Goal: Check status: Check status

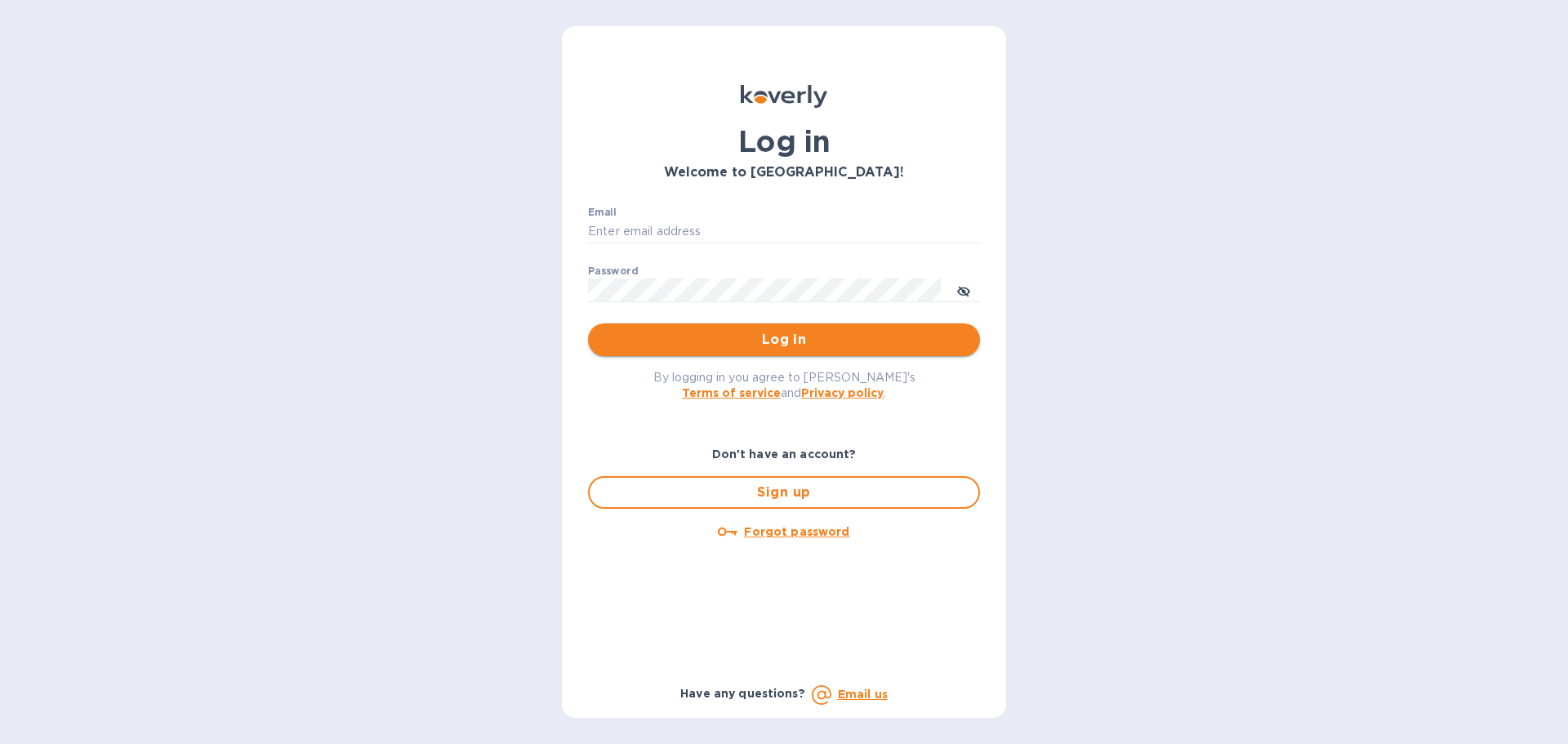
type input "[PERSON_NAME][EMAIL_ADDRESS][DOMAIN_NAME]"
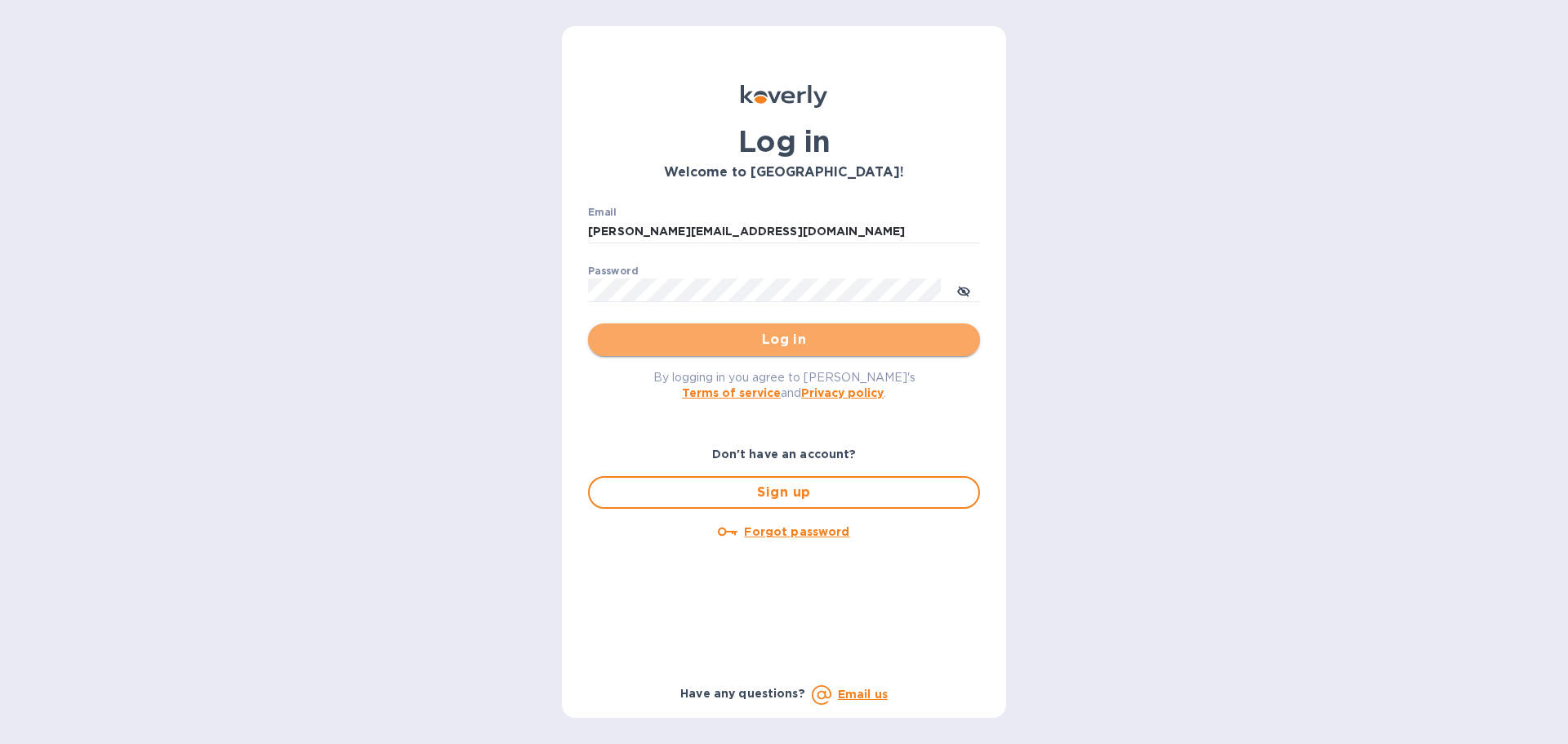
click at [775, 337] on span "Log in" at bounding box center [784, 339] width 366 height 20
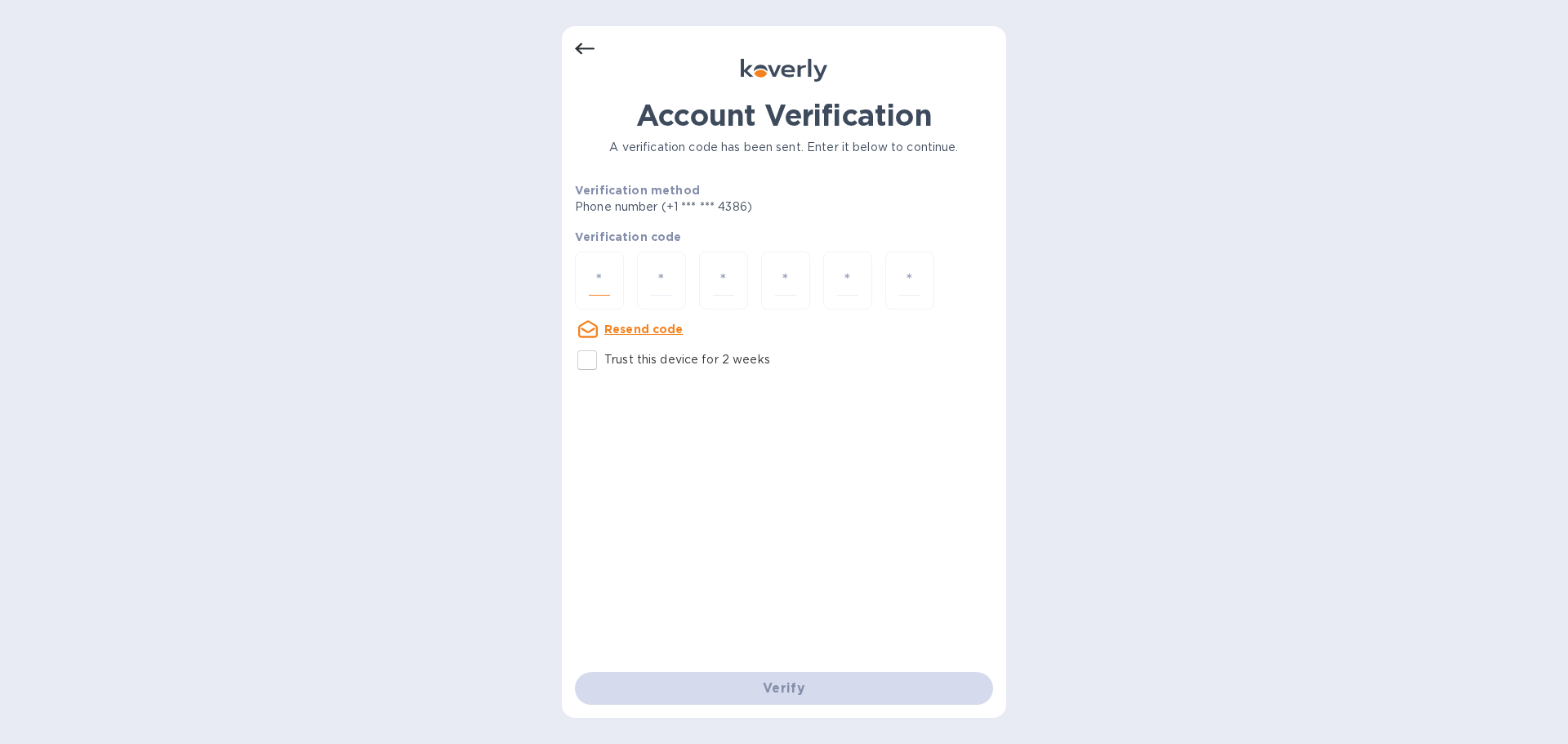
click at [601, 272] on input "number" at bounding box center [600, 281] width 21 height 30
type input "9"
type input "3"
type input "8"
type input "2"
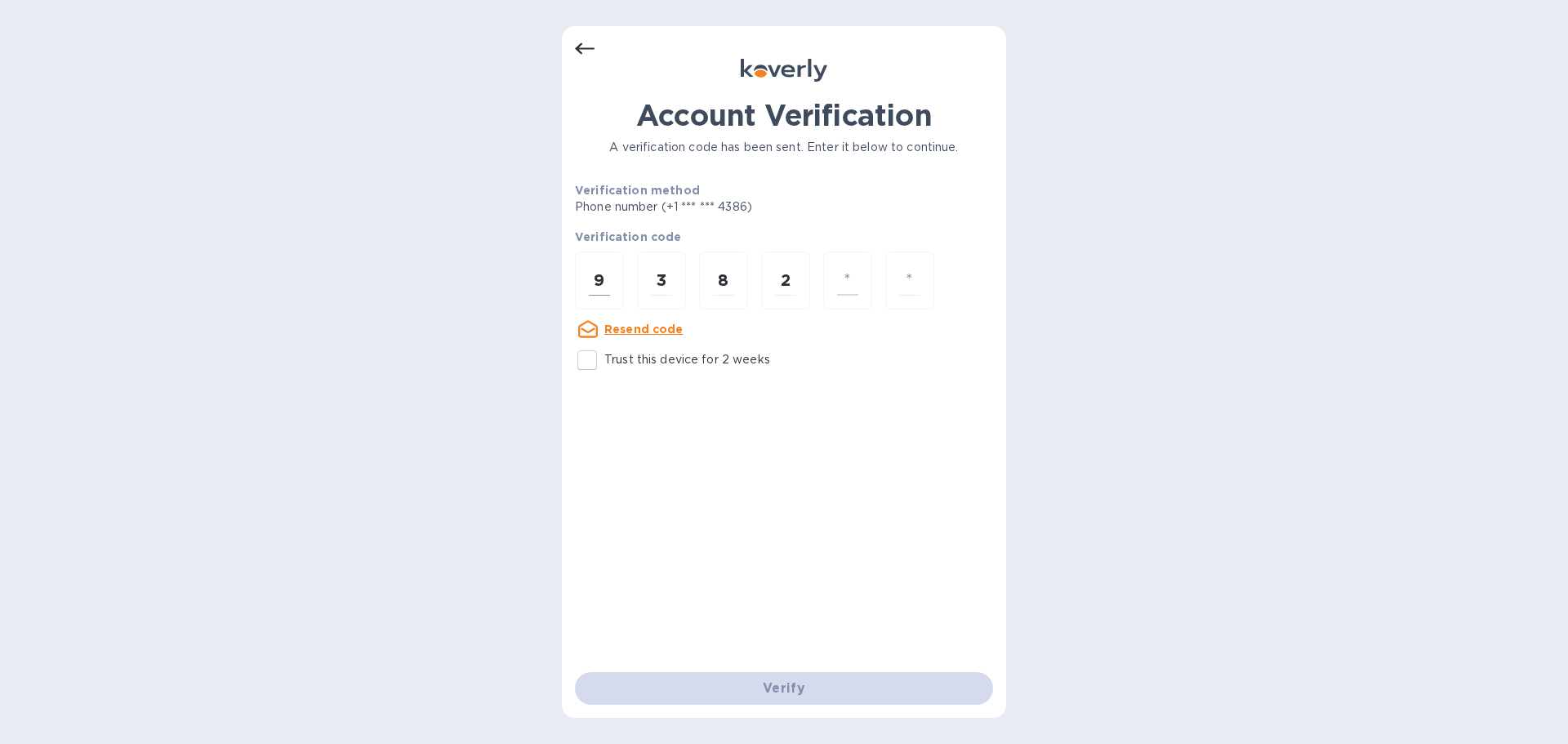
type input "5"
type input "4"
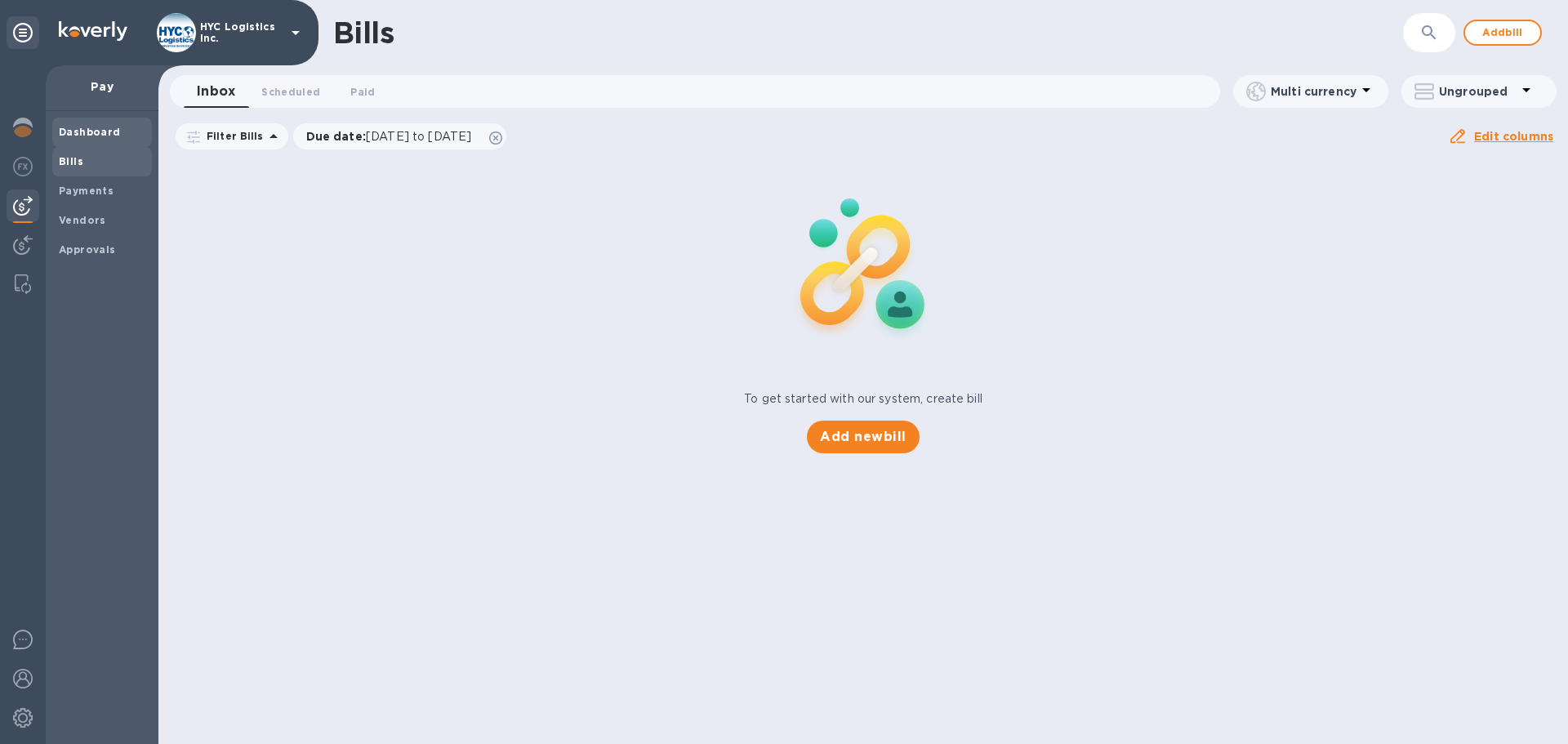
click at [105, 119] on div "Dashboard" at bounding box center [101, 131] width 99 height 29
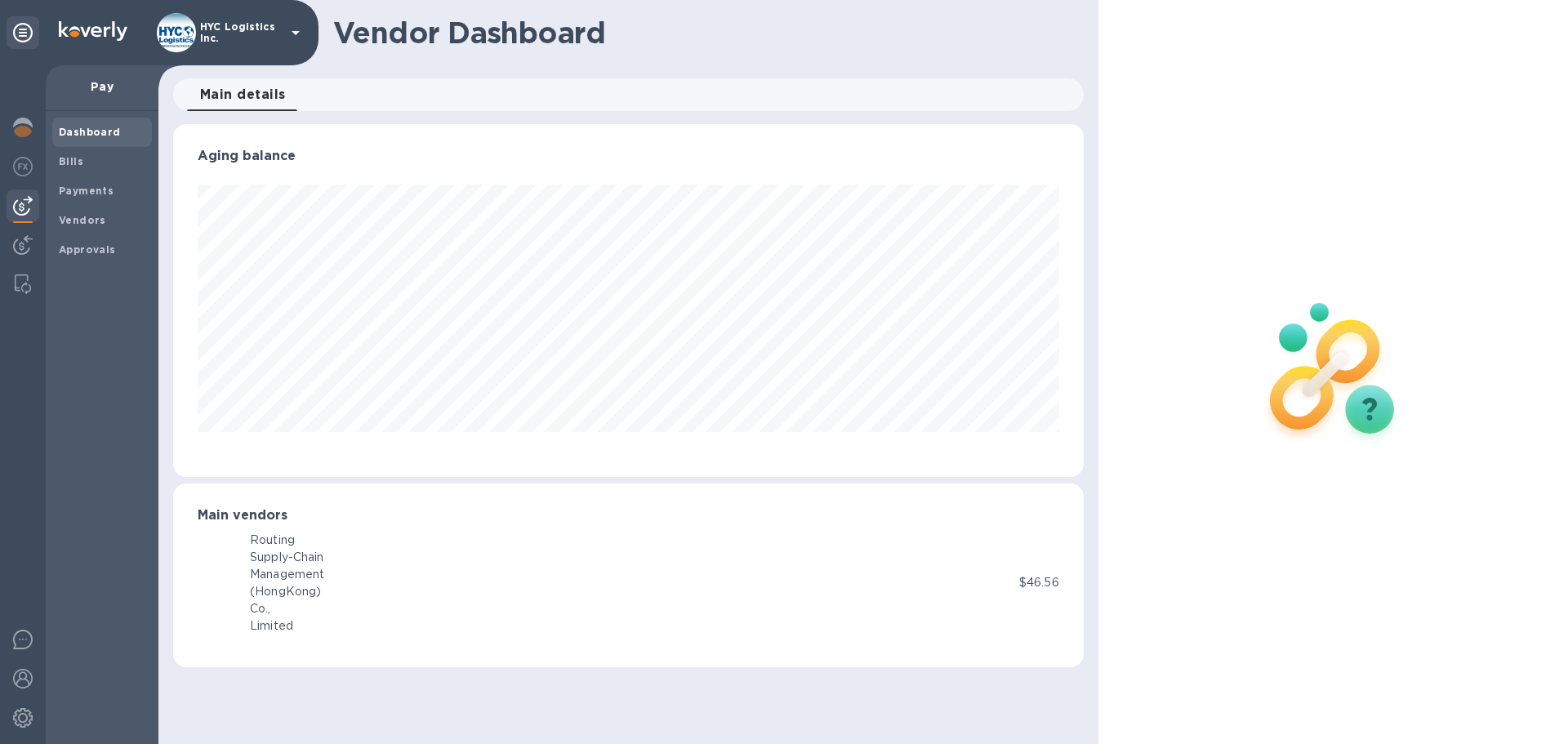
scroll to position [353, 910]
click at [107, 200] on div "Payments" at bounding box center [101, 191] width 99 height 29
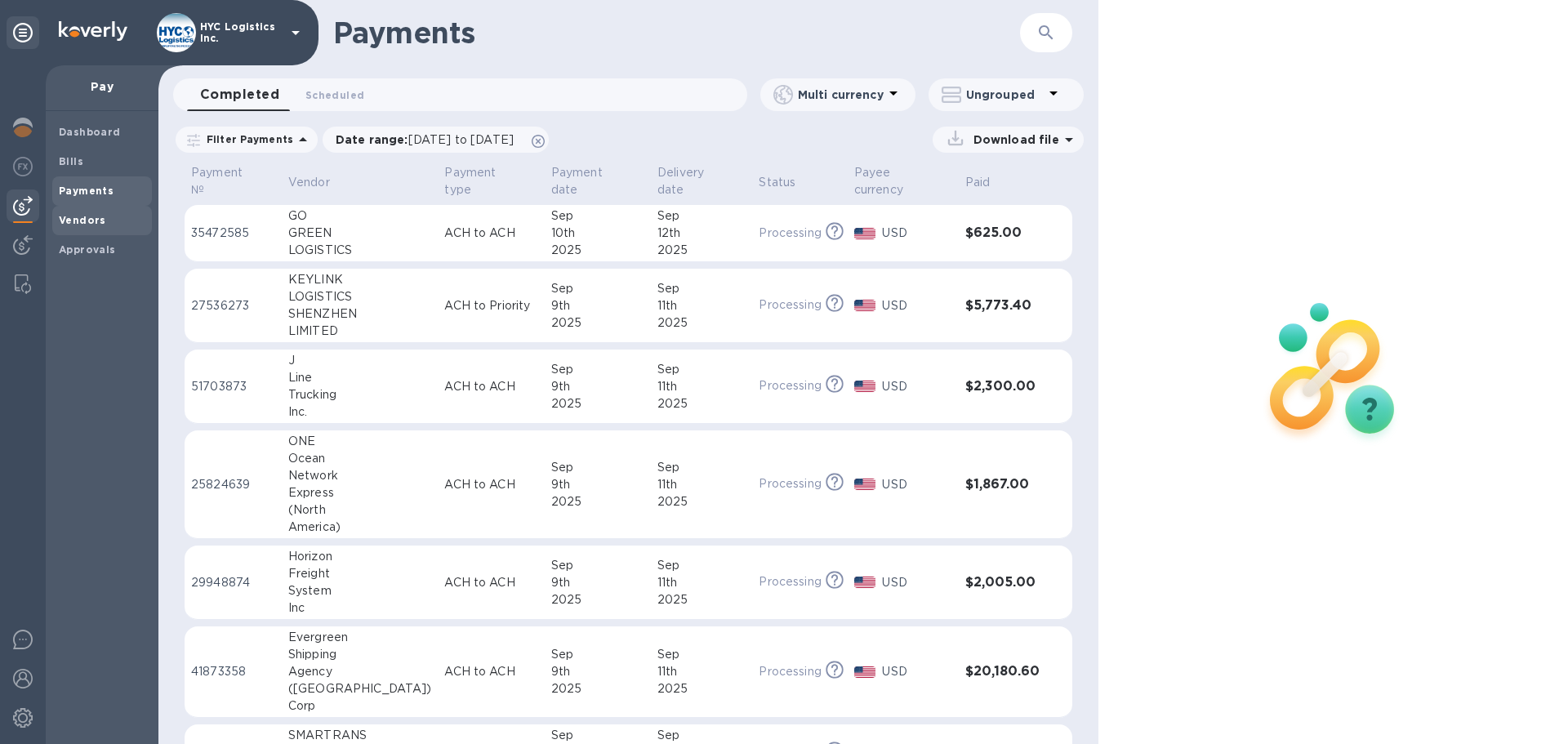
click at [111, 213] on span "Vendors" at bounding box center [102, 220] width 87 height 16
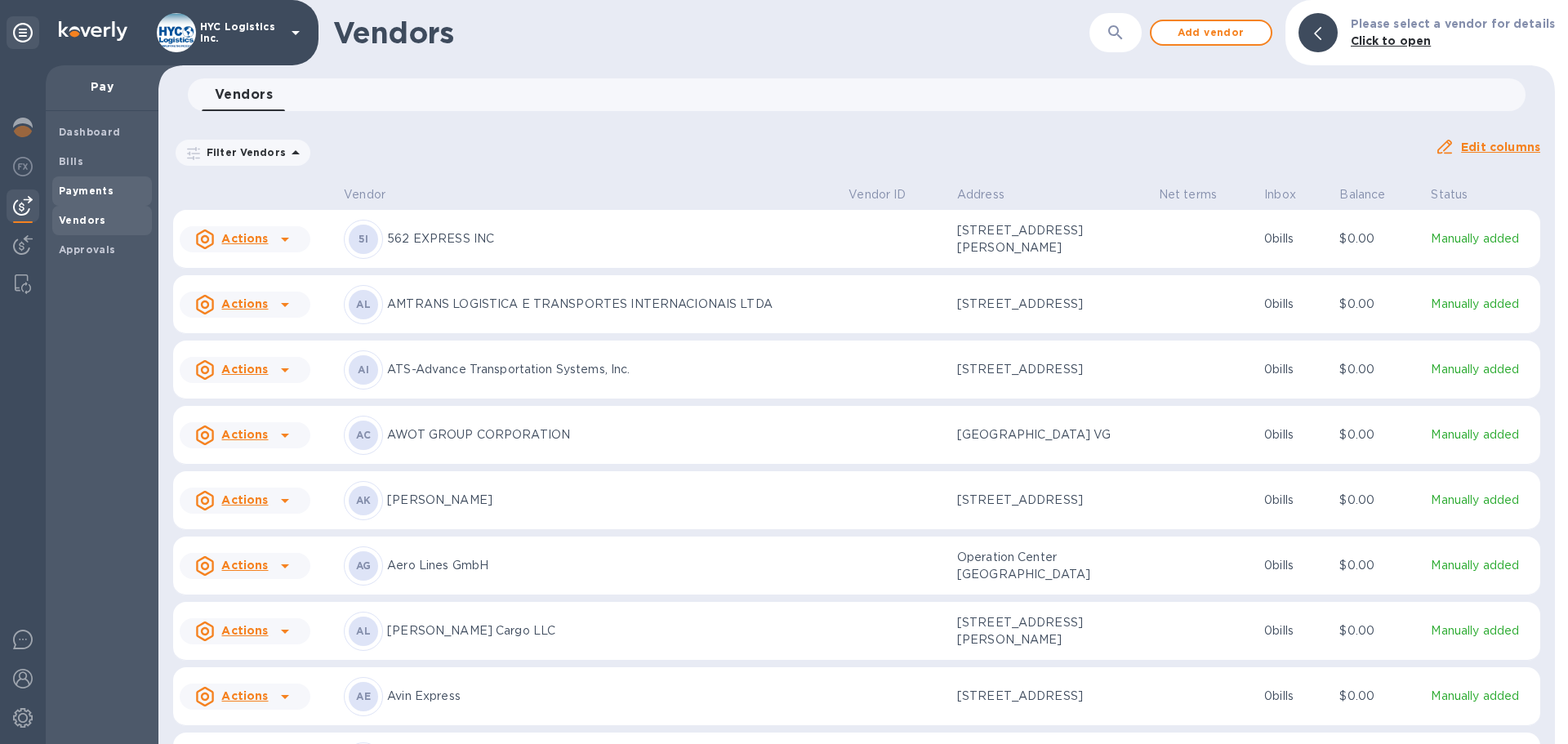
click at [87, 196] on b "Payments" at bounding box center [86, 190] width 55 height 12
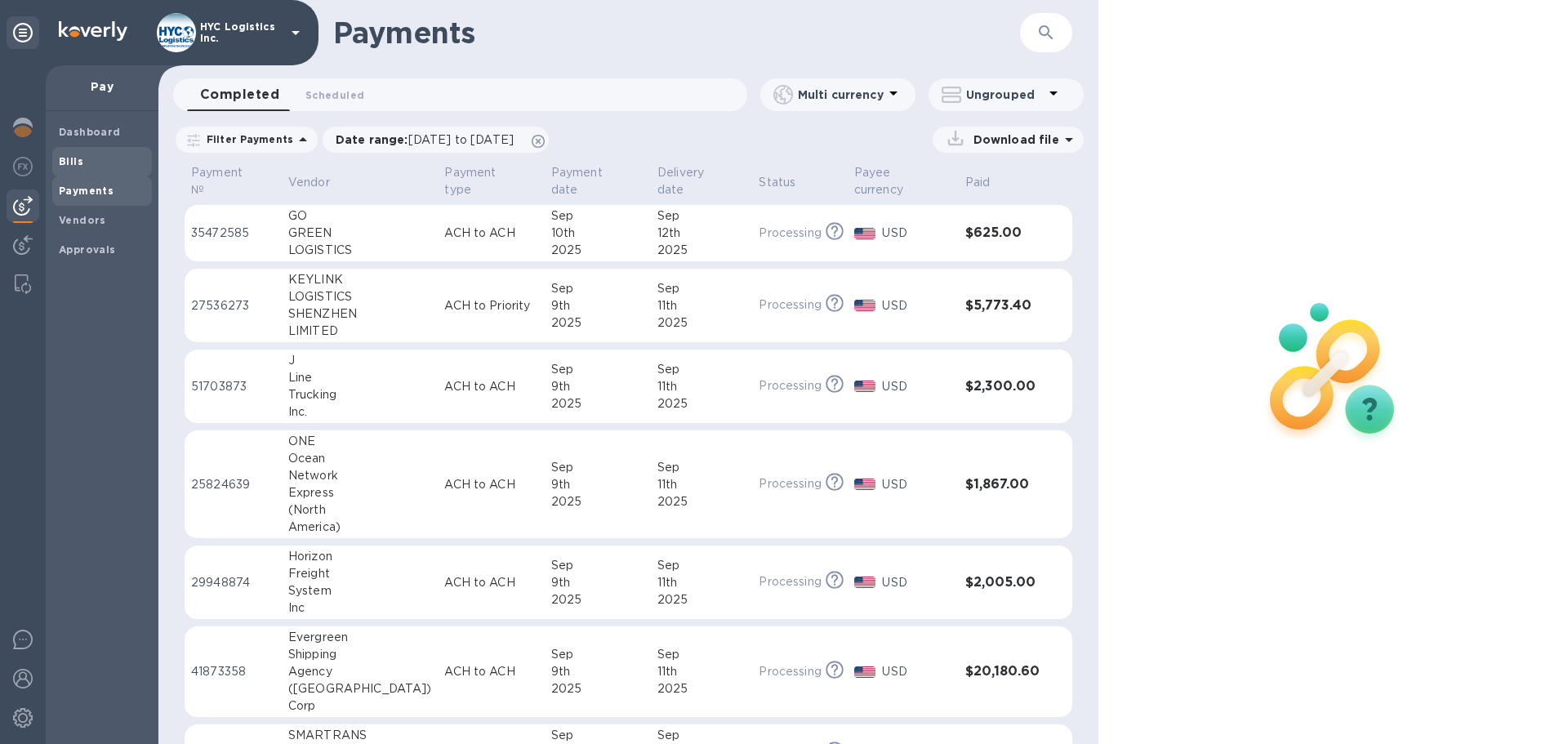
click at [100, 158] on span "Bills" at bounding box center [102, 161] width 87 height 16
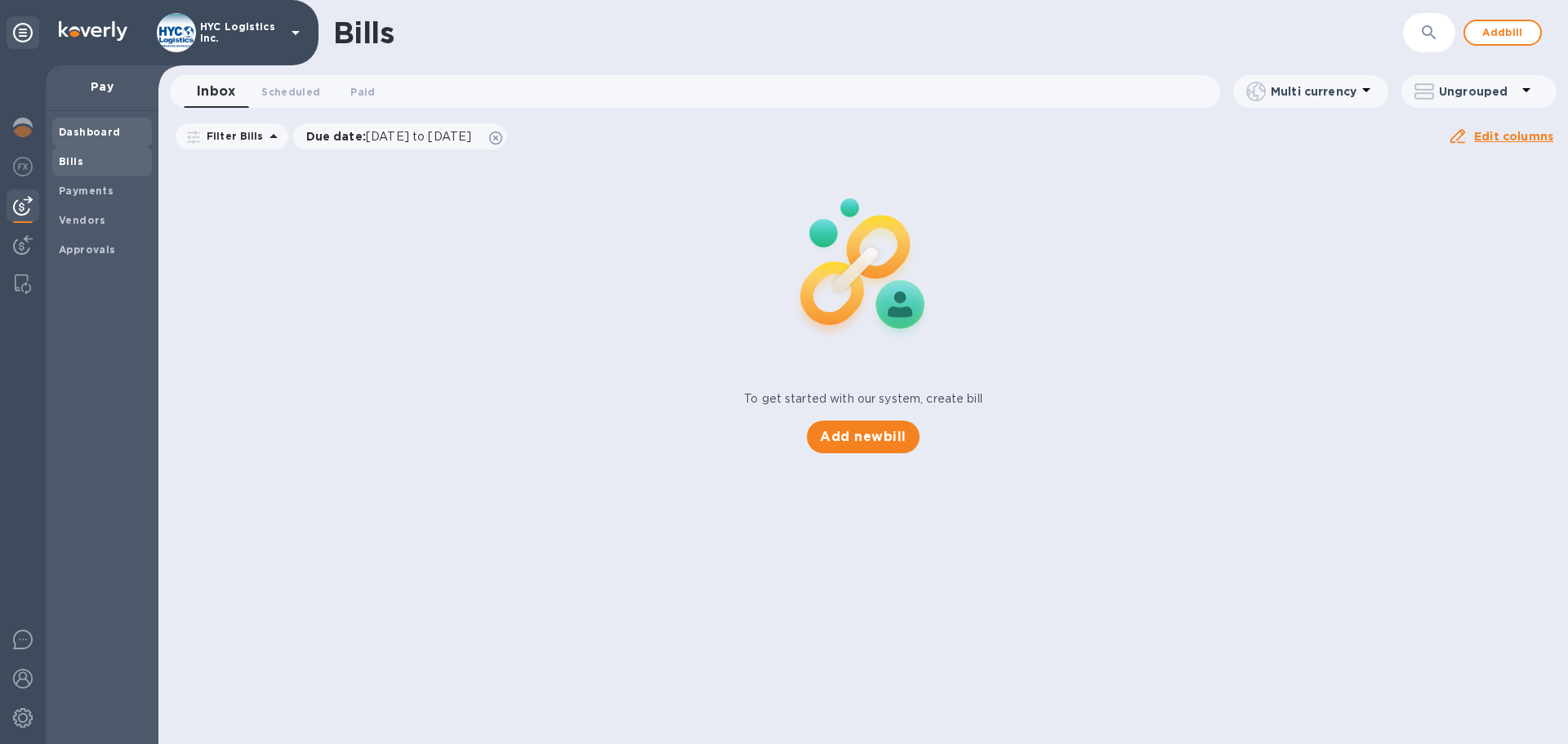
click at [70, 141] on div "Dashboard" at bounding box center [101, 131] width 99 height 29
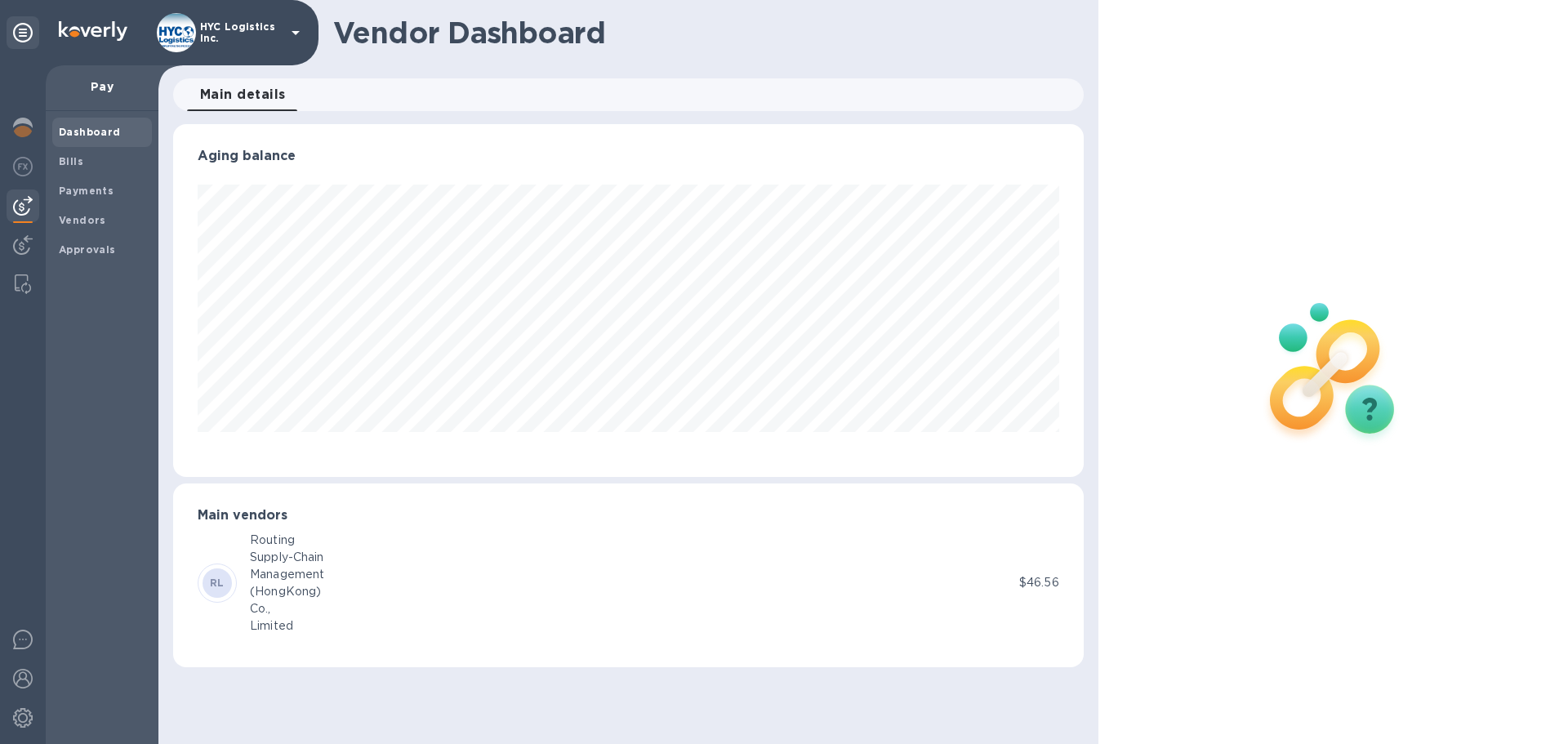
scroll to position [353, 910]
click at [34, 125] on div at bounding box center [23, 129] width 33 height 36
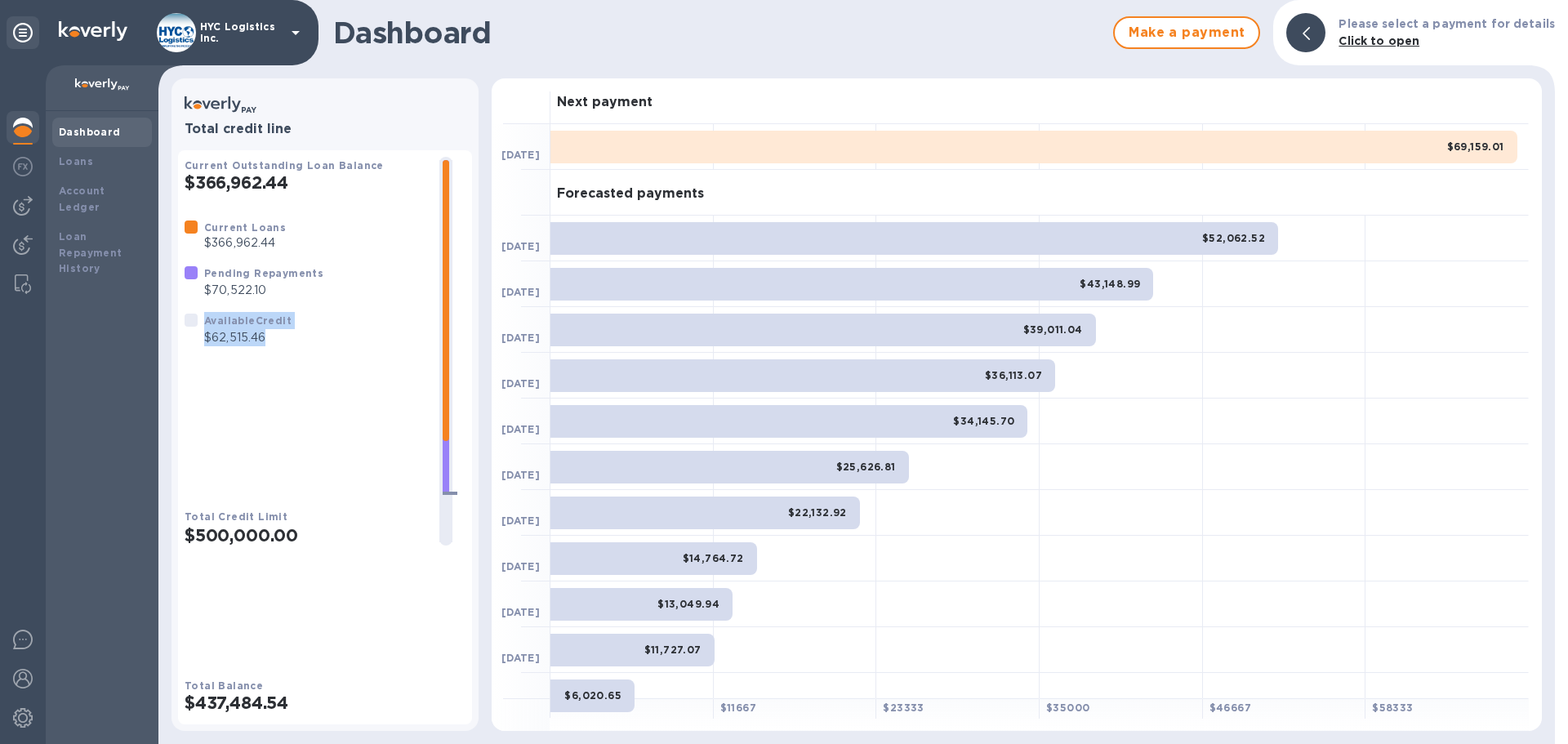
drag, startPoint x: 278, startPoint y: 355, endPoint x: 198, endPoint y: 366, distance: 80.8
click at [198, 353] on div "Available Credit $62,515.46" at bounding box center [237, 329] width 120 height 47
click at [216, 381] on div "Current Loans $366,962.44 Pending Repayments $70,522.10 Available Credit $62,51…" at bounding box center [305, 350] width 242 height 263
click at [216, 382] on div "Current Loans $366,962.44 Pending Repayments $70,522.10 Available Credit $62,51…" at bounding box center [305, 350] width 242 height 263
drag, startPoint x: 274, startPoint y: 348, endPoint x: 189, endPoint y: 228, distance: 147.1
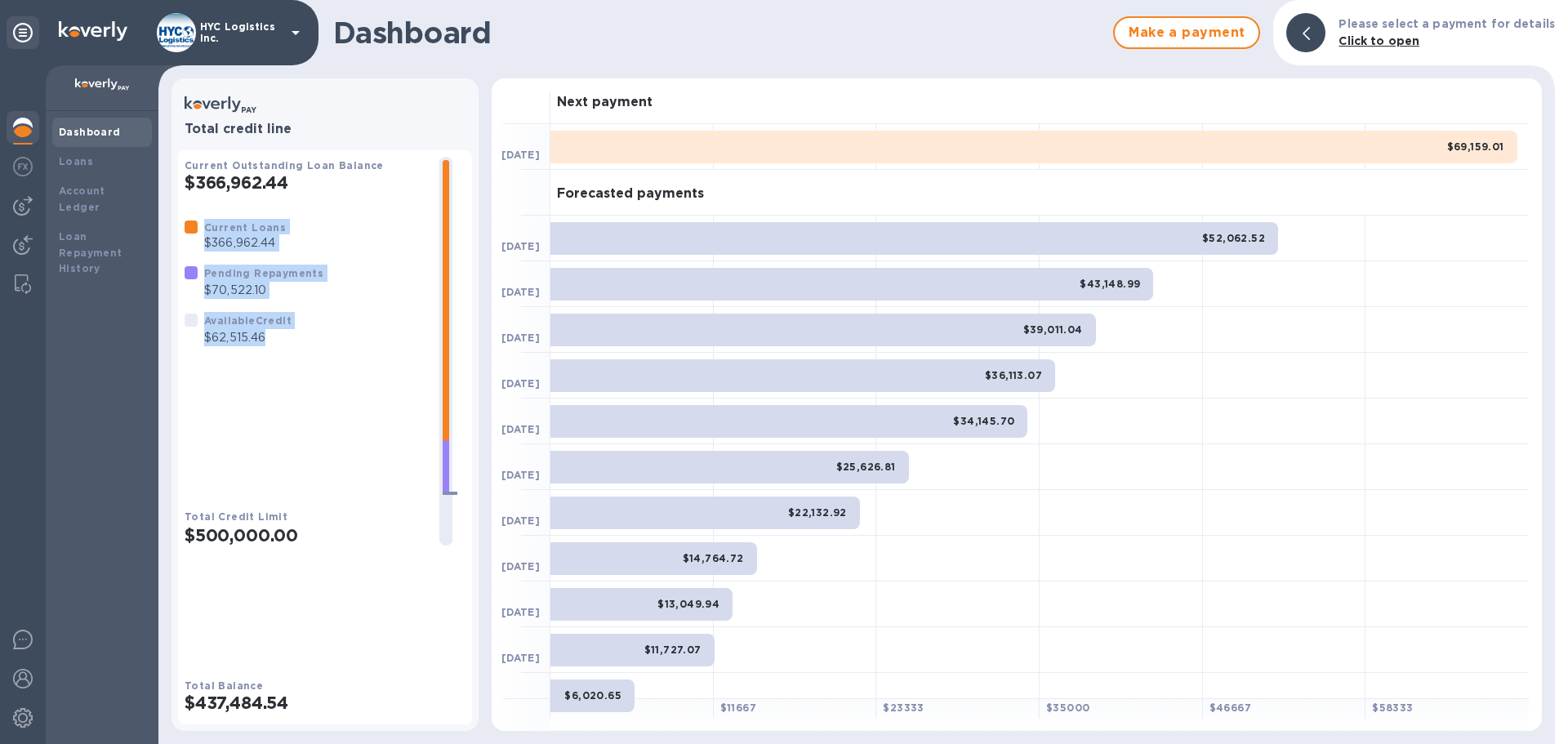
click at [189, 228] on div "Current Loans $366,962.44 Pending Repayments $70,522.10 Available Credit $62,51…" at bounding box center [305, 283] width 254 height 141
click at [203, 427] on div "Current Loans $366,962.44 Pending Repayments $70,522.10 Available Credit $62,51…" at bounding box center [305, 350] width 242 height 263
click at [252, 346] on p "$62,515.46" at bounding box center [248, 337] width 87 height 17
click at [277, 346] on p "$62,515.46" at bounding box center [248, 337] width 87 height 17
drag, startPoint x: 291, startPoint y: 344, endPoint x: 182, endPoint y: 221, distance: 164.3
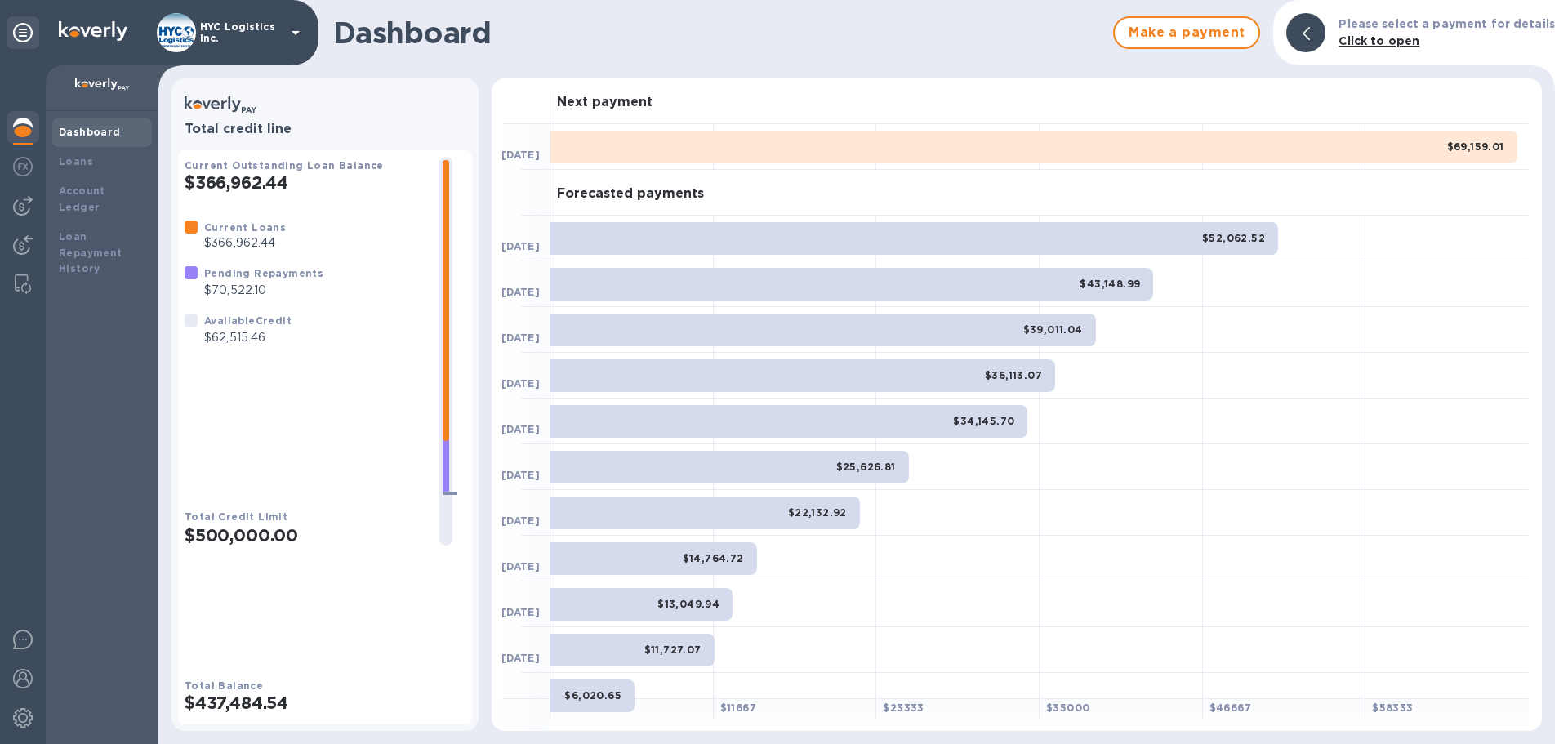
click at [182, 221] on div "Current Outstanding Loan Balance $366,962.44 Current Loans $366,962.44 Pending …" at bounding box center [324, 437] width 294 height 574
drag, startPoint x: 287, startPoint y: 360, endPoint x: 194, endPoint y: 263, distance: 134.4
click at [194, 263] on div "Current Loans $366,962.44 Pending Repayments $70,522.10 Available Credit $62,51…" at bounding box center [305, 283] width 254 height 141
click at [270, 346] on p "$62,515.46" at bounding box center [248, 337] width 87 height 17
click at [272, 440] on div "Current Loans $366,962.44 Pending Repayments $70,522.10 Available Credit $62,51…" at bounding box center [305, 350] width 242 height 263
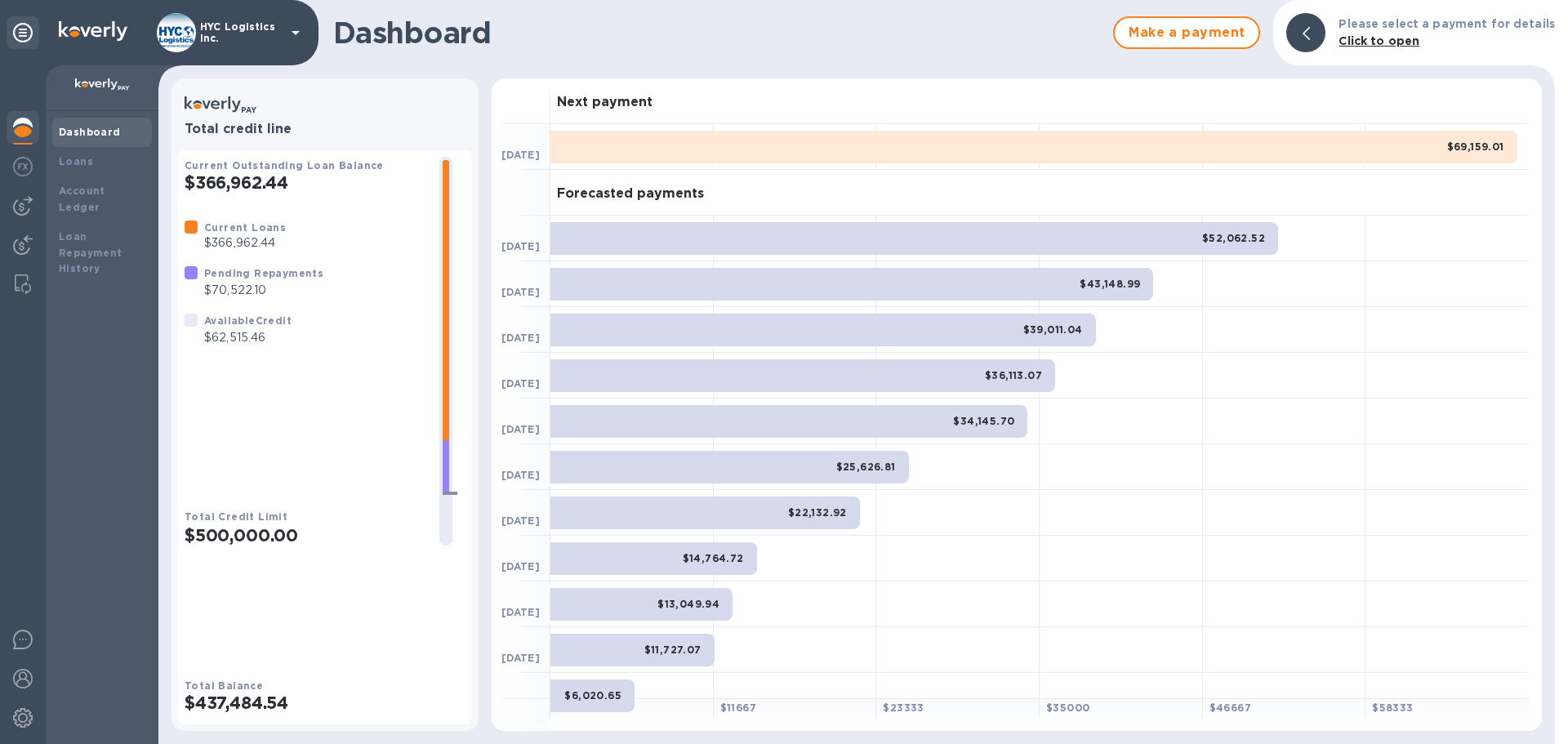
click at [290, 376] on div "Current Loans $366,962.44 Pending Repayments $70,522.10 Available Credit $62,51…" at bounding box center [305, 350] width 242 height 263
